Goal: Check status: Check status

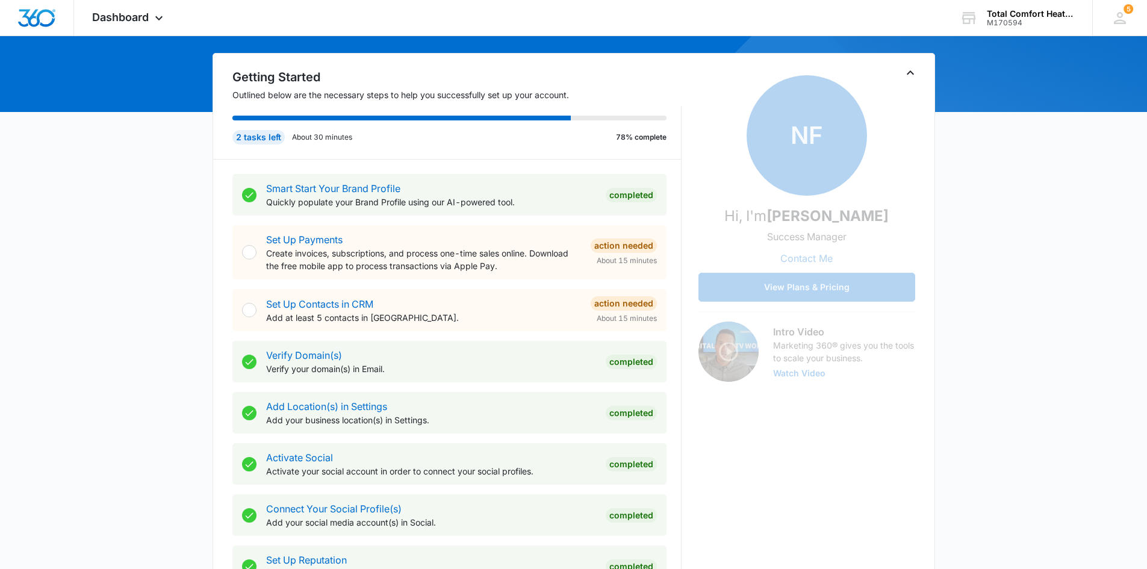
scroll to position [60, 0]
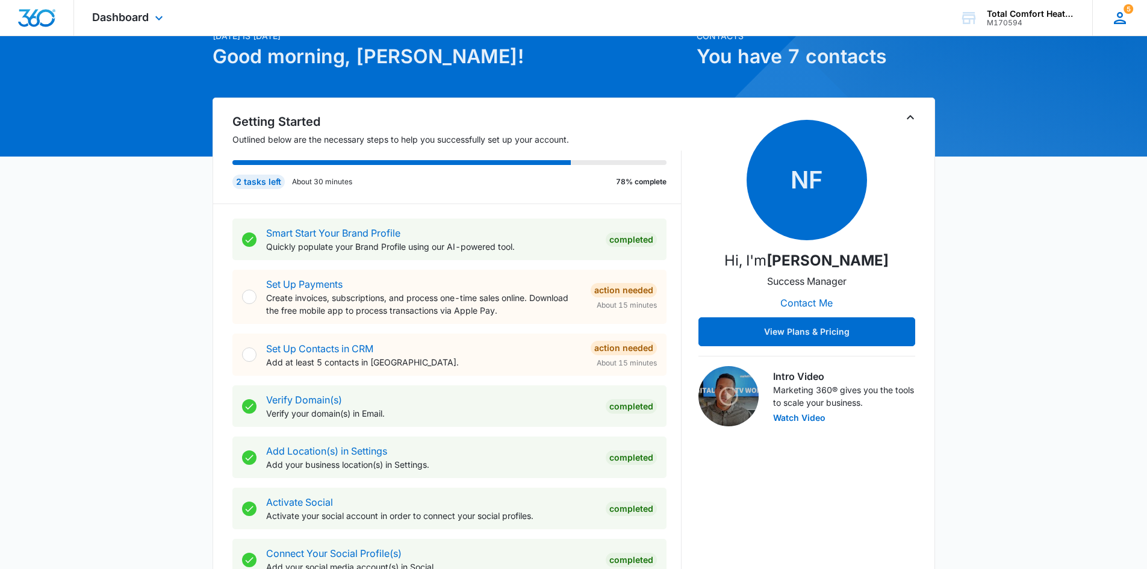
click at [1120, 20] on icon at bounding box center [1120, 18] width 12 height 12
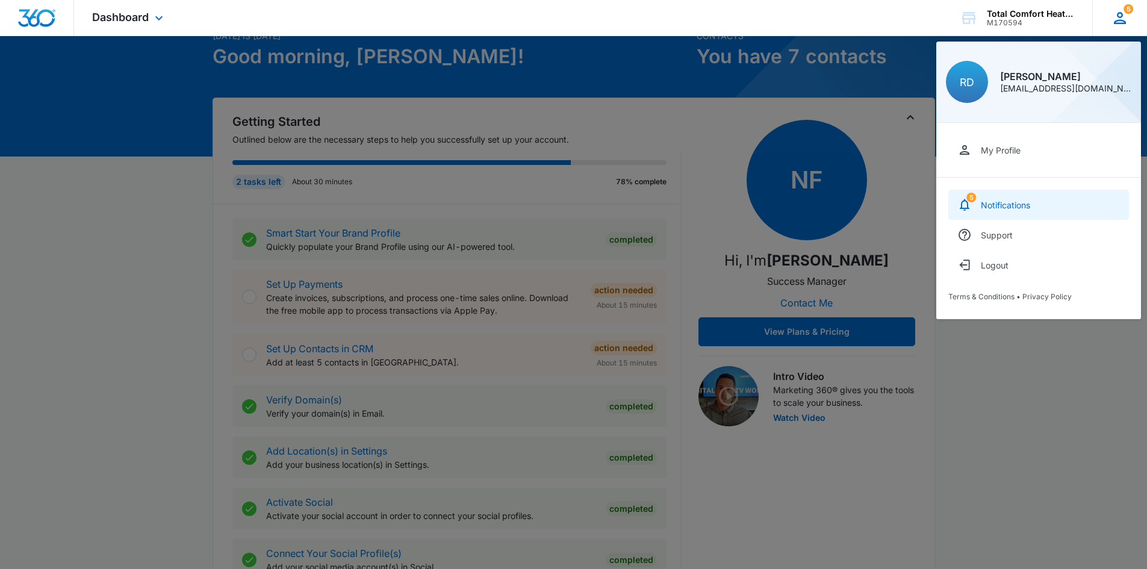
click at [995, 207] on div "Notifications" at bounding box center [1005, 205] width 49 height 10
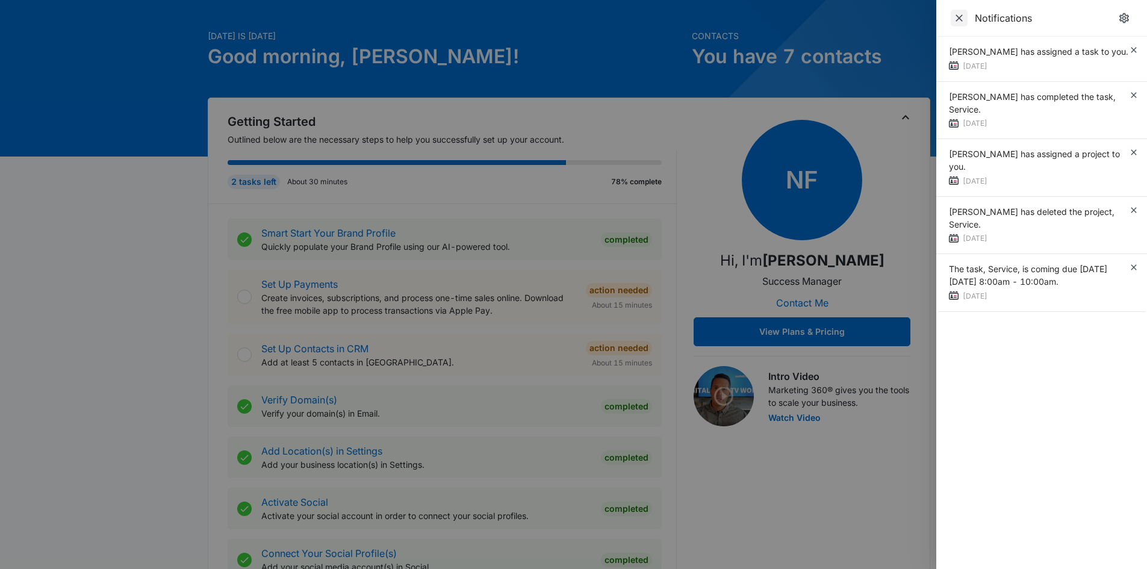
click at [961, 19] on icon "Close" at bounding box center [959, 18] width 12 height 12
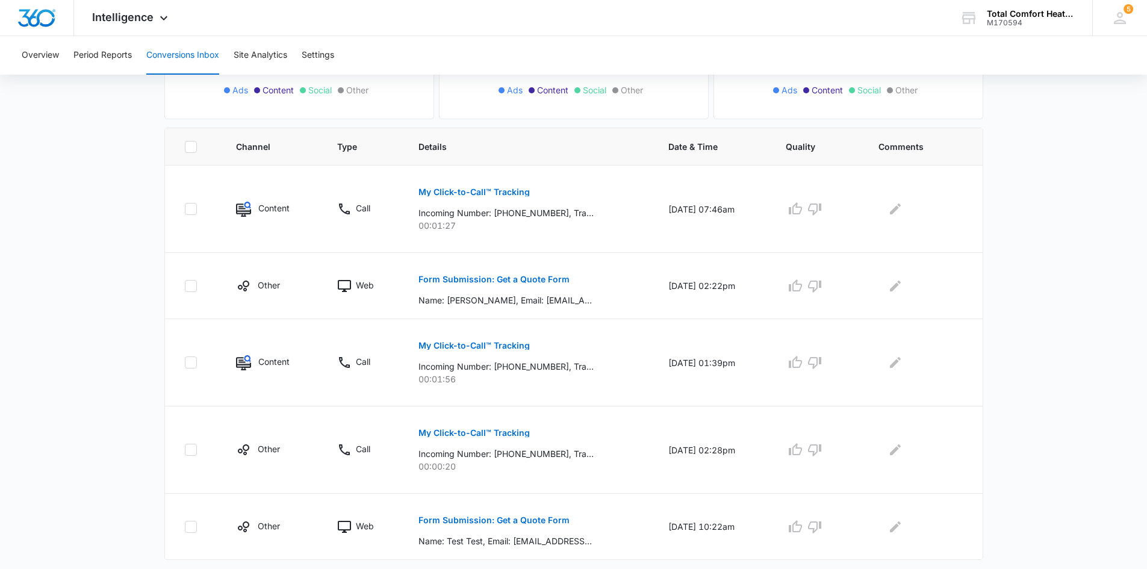
scroll to position [232, 0]
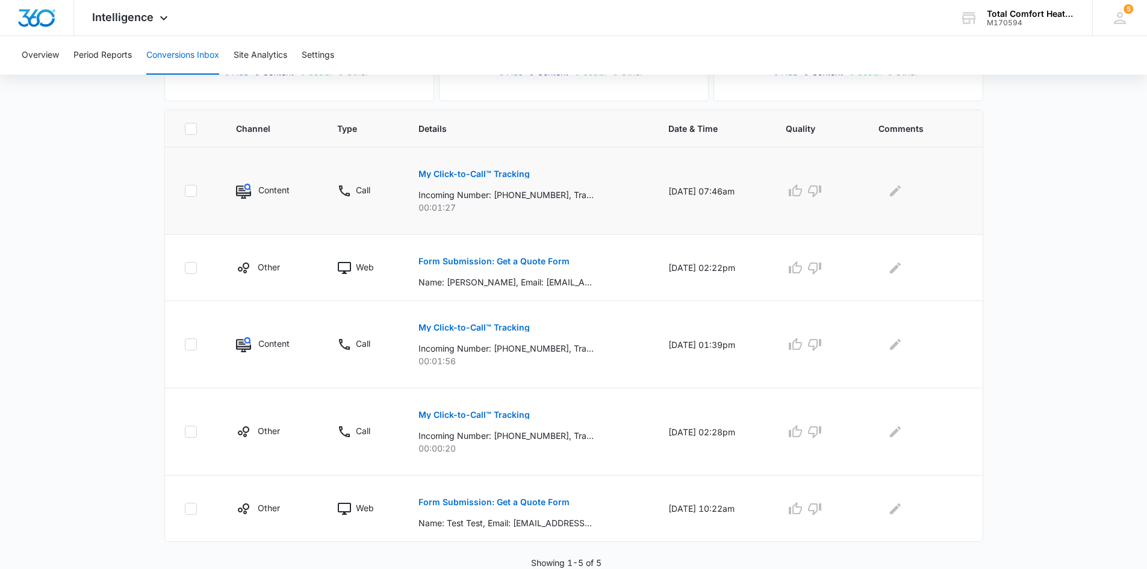
click at [238, 192] on img at bounding box center [243, 191] width 15 height 15
click at [460, 175] on p "My Click-to-Call™ Tracking" at bounding box center [474, 174] width 111 height 8
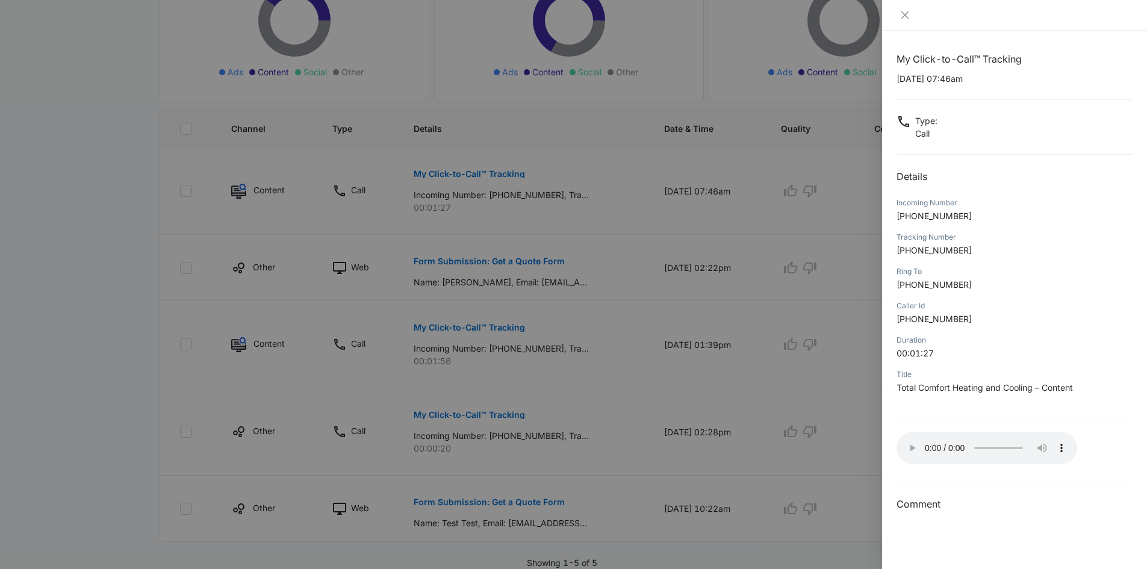
scroll to position [277, 0]
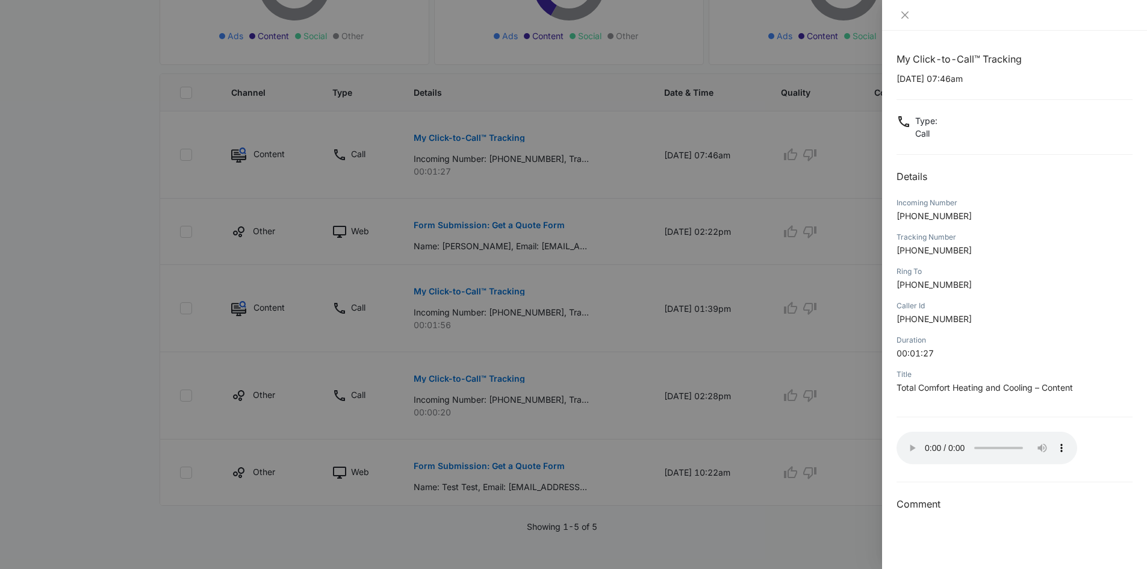
click at [1026, 528] on div "My Click-to-Call™ Tracking [DATE] 07:46am Type : Call Details Incoming Number […" at bounding box center [1014, 300] width 265 height 538
click at [1043, 151] on div "My Click-to-Call™ Tracking [DATE] 07:46am Type : Call Details Incoming Number […" at bounding box center [1015, 282] width 236 height 460
click at [905, 17] on icon "close" at bounding box center [905, 15] width 10 height 10
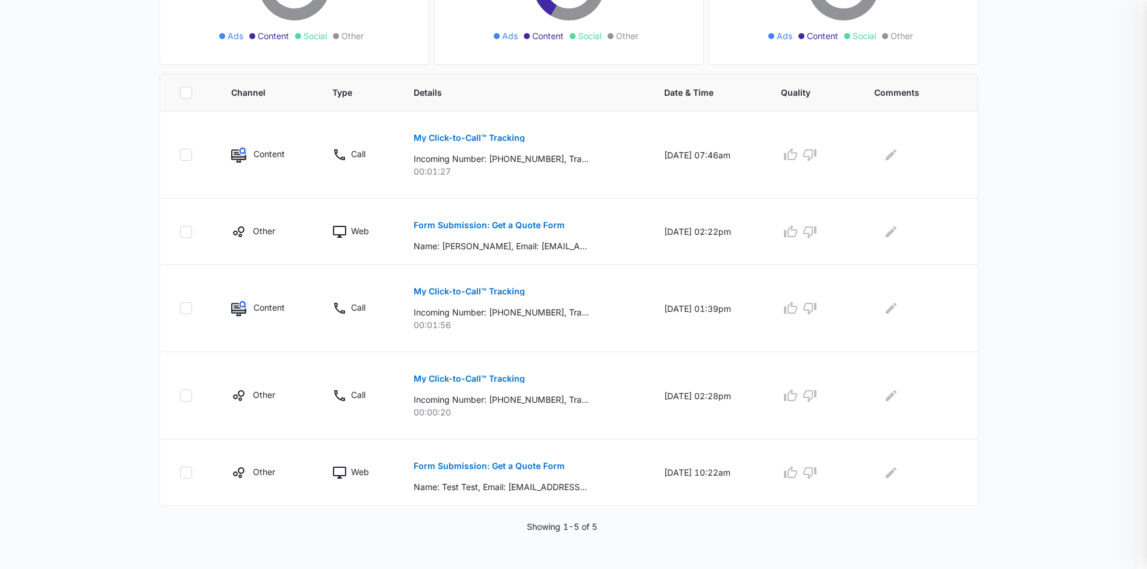
scroll to position [232, 0]
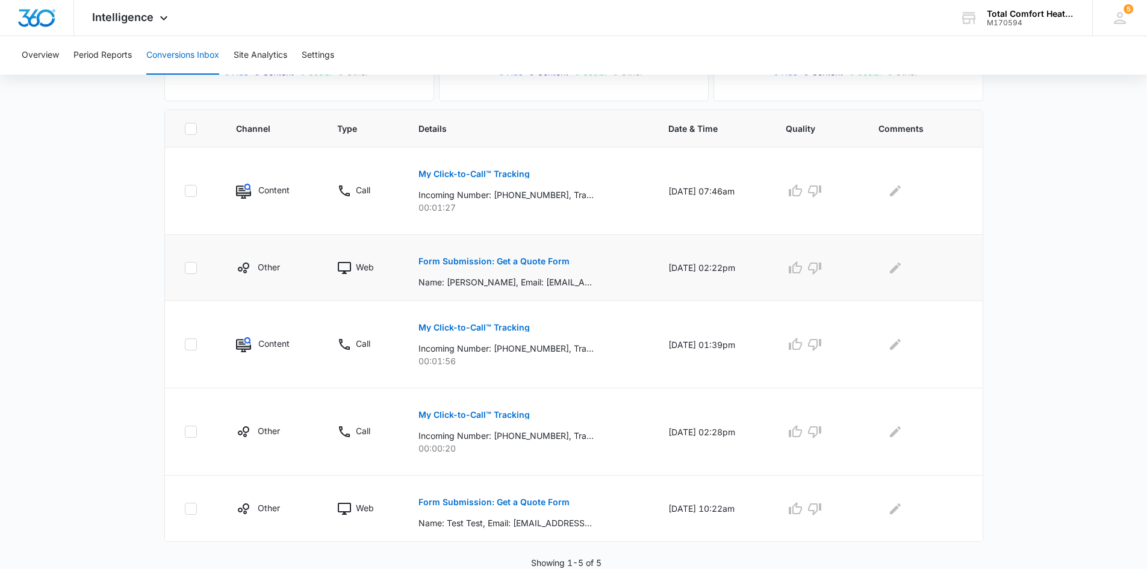
click at [516, 261] on p "Form Submission: Get a Quote Form" at bounding box center [494, 261] width 151 height 8
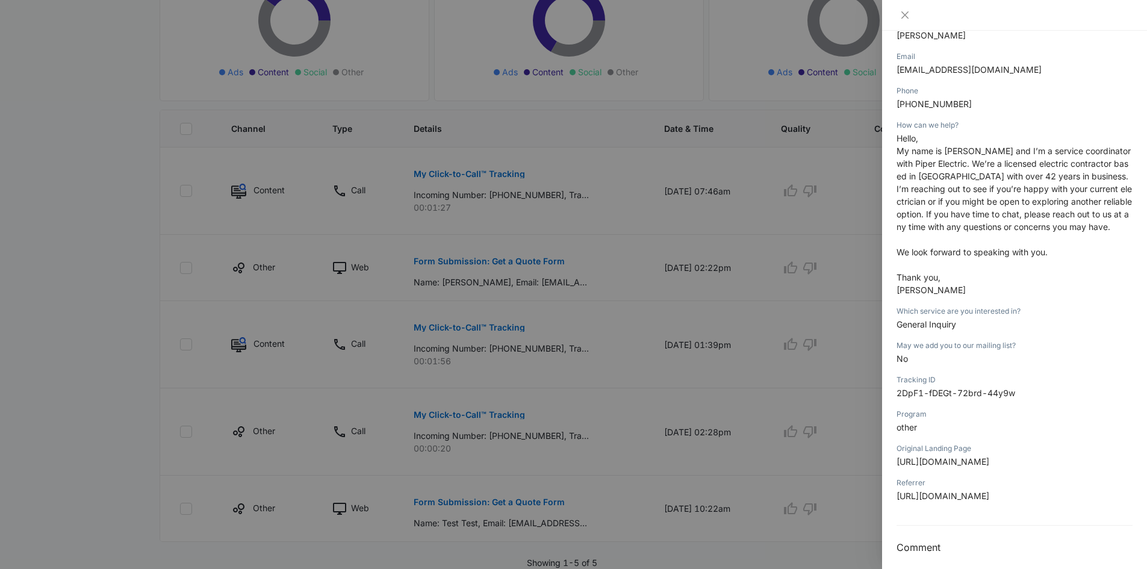
scroll to position [202, 0]
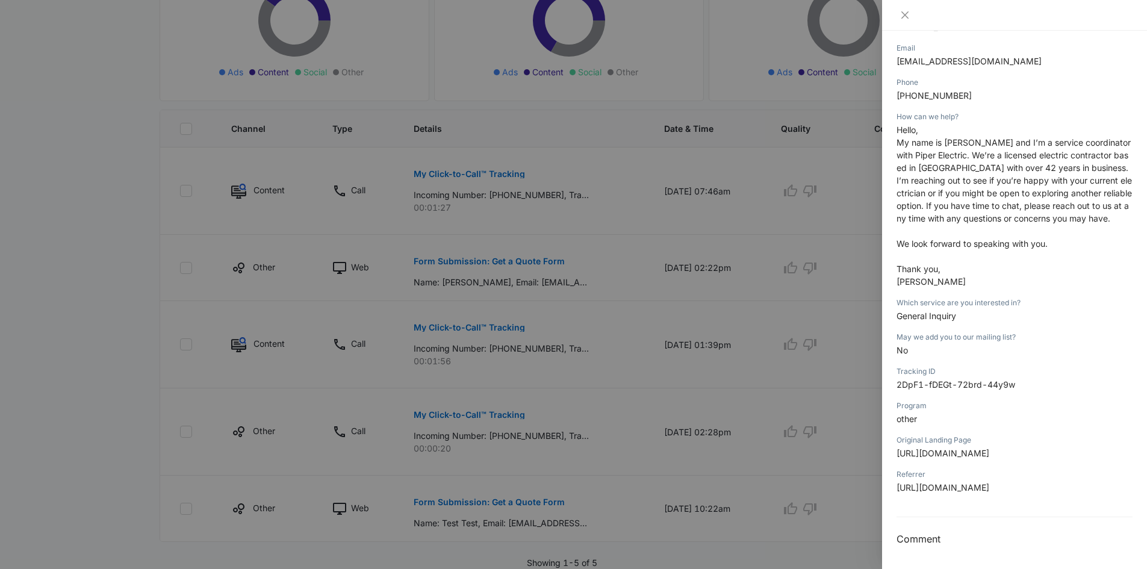
click at [976, 537] on h3 "Comment" at bounding box center [1015, 539] width 236 height 14
click at [905, 16] on icon "close" at bounding box center [905, 14] width 7 height 7
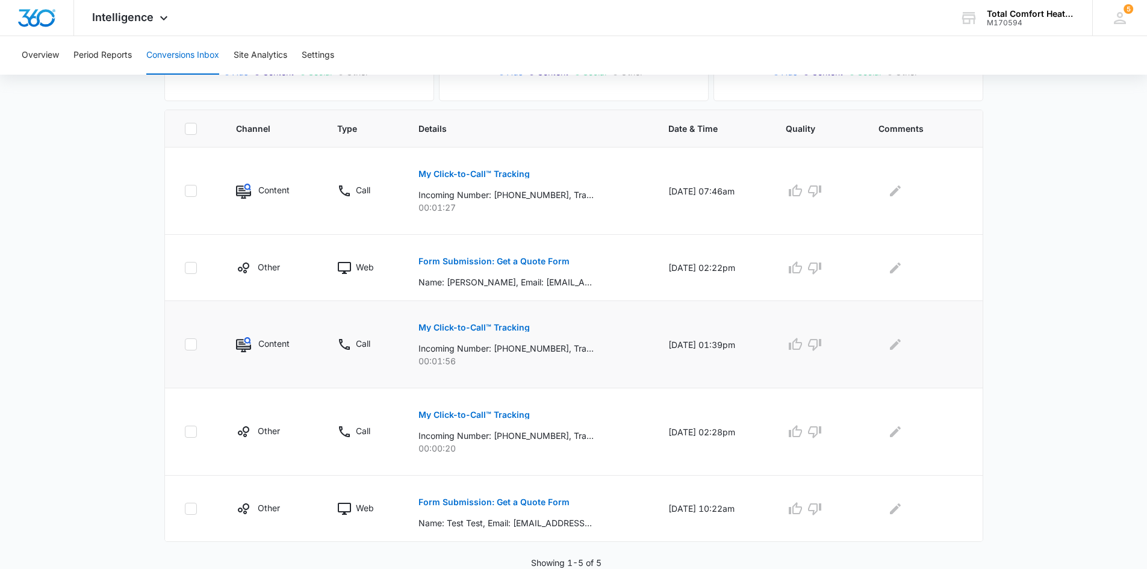
click at [446, 325] on p "My Click-to-Call™ Tracking" at bounding box center [474, 327] width 111 height 8
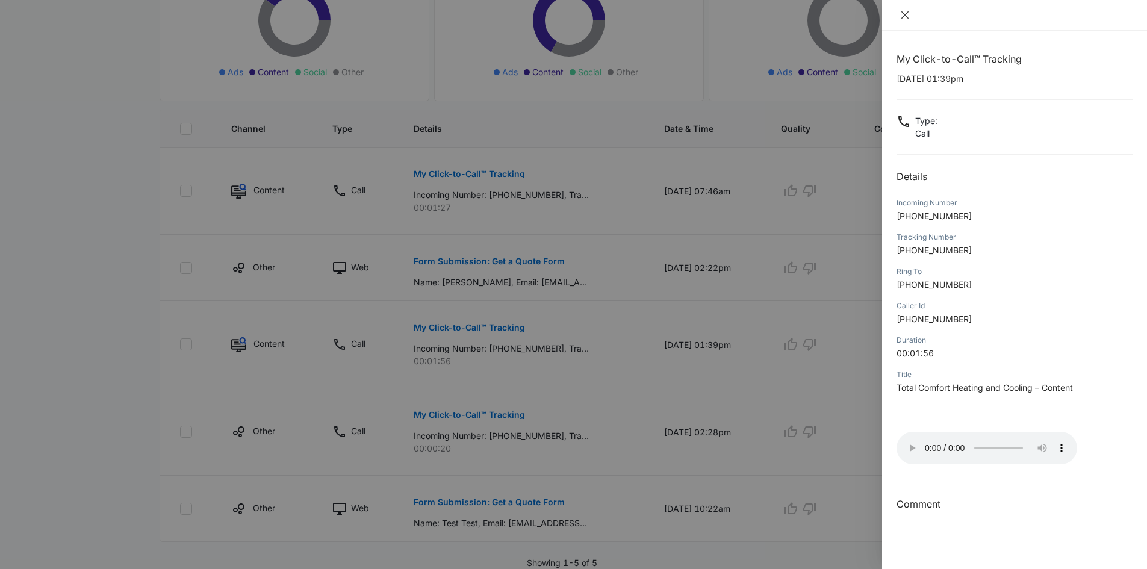
click at [902, 15] on icon "close" at bounding box center [905, 15] width 10 height 10
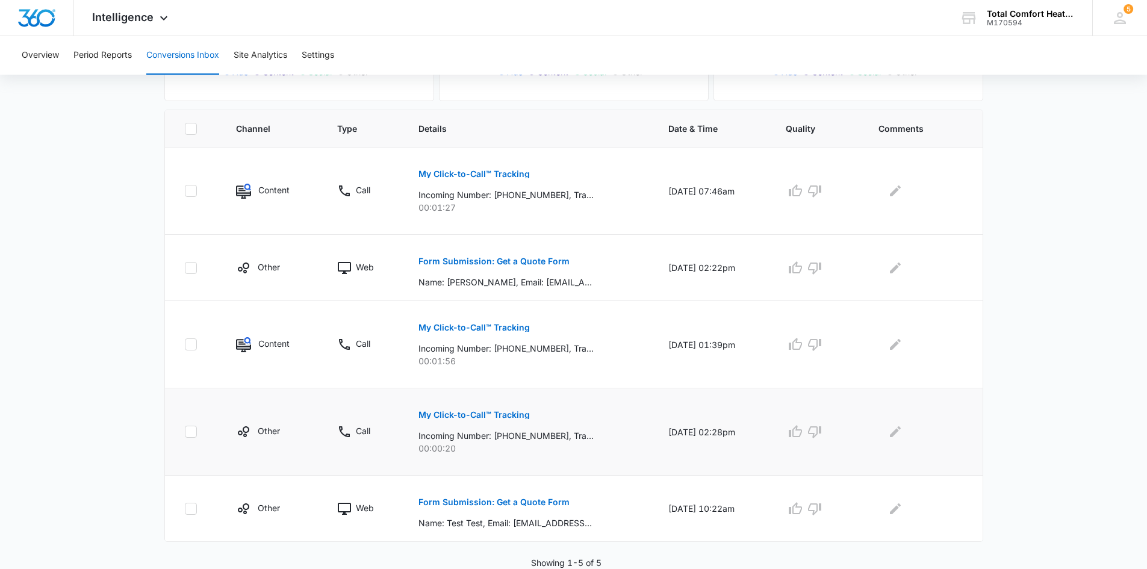
click at [442, 418] on p "My Click-to-Call™ Tracking" at bounding box center [474, 415] width 111 height 8
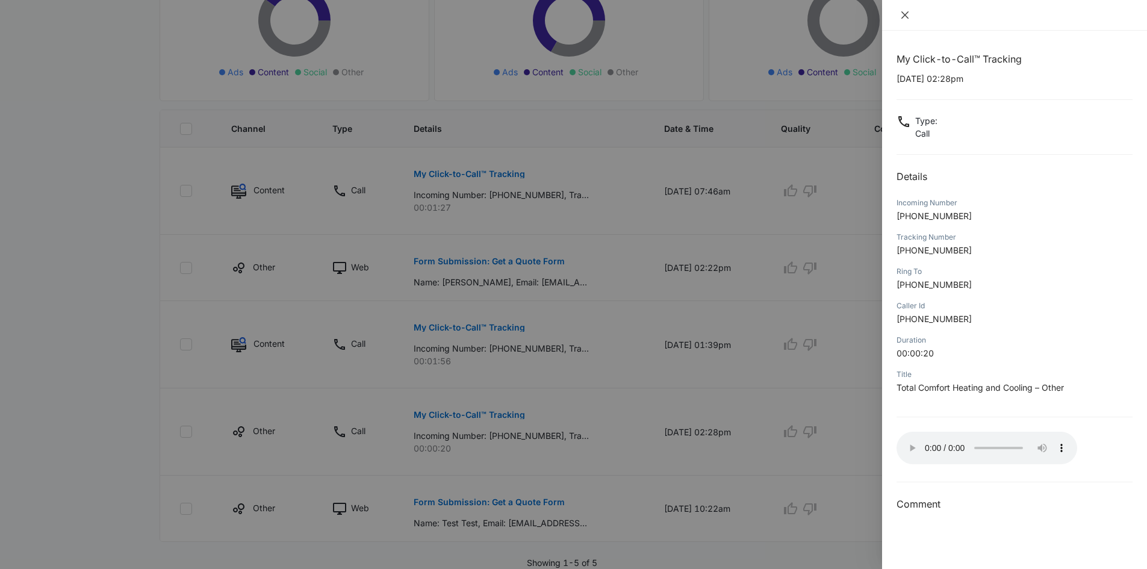
click at [906, 17] on icon "close" at bounding box center [905, 15] width 10 height 10
